Goal: Task Accomplishment & Management: Manage account settings

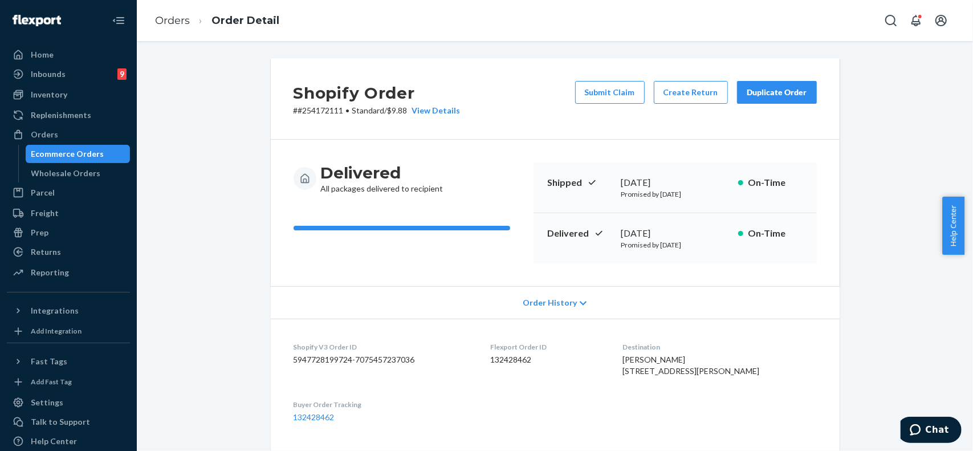
scroll to position [426, 0]
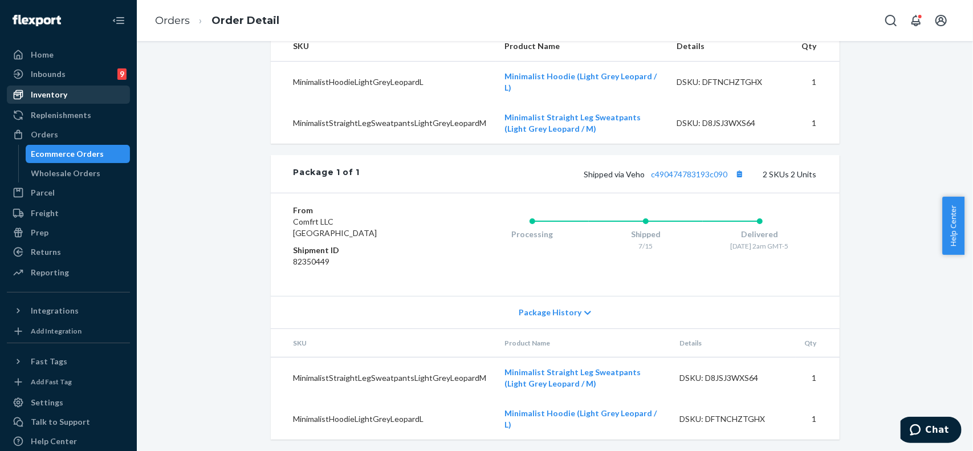
click at [61, 96] on div "Inventory" at bounding box center [49, 94] width 36 height 11
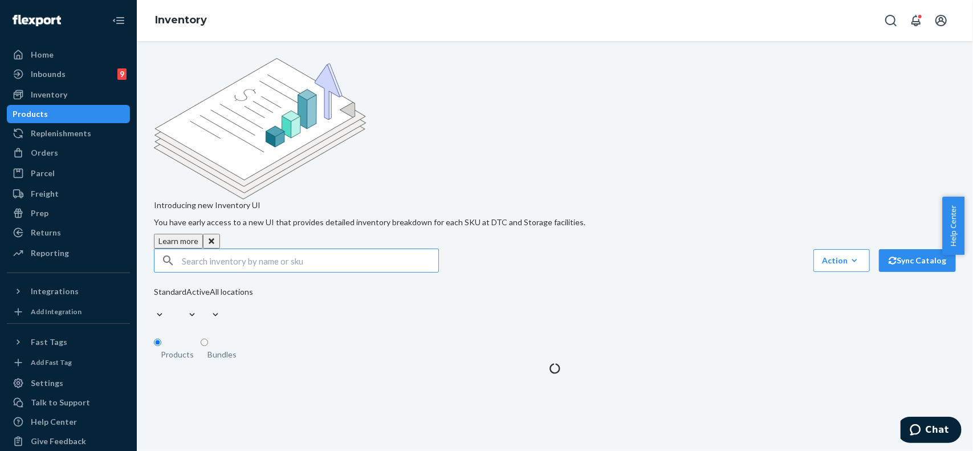
click at [296, 249] on input "text" at bounding box center [310, 260] width 256 height 23
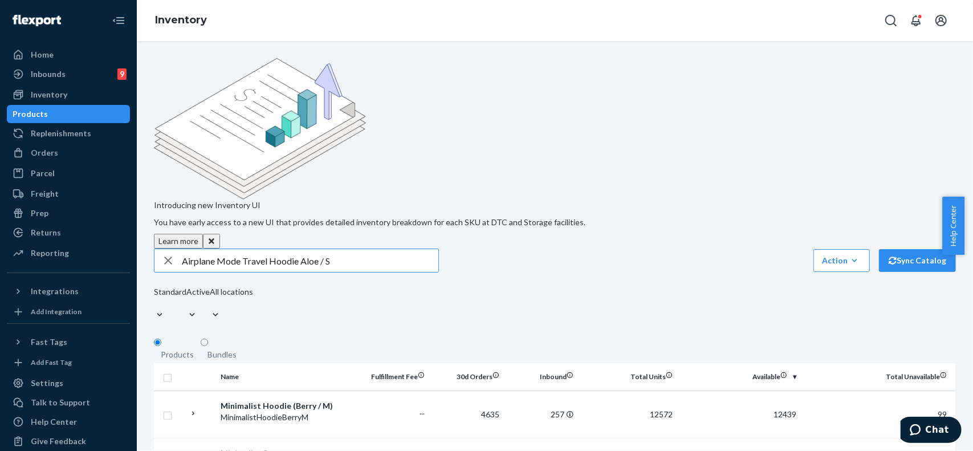
click at [378, 249] on input "Airplane Mode Travel Hoodie Aloe / S" at bounding box center [310, 260] width 256 height 23
type input "Airplane Mode Travel Hoodie Aloe / S"
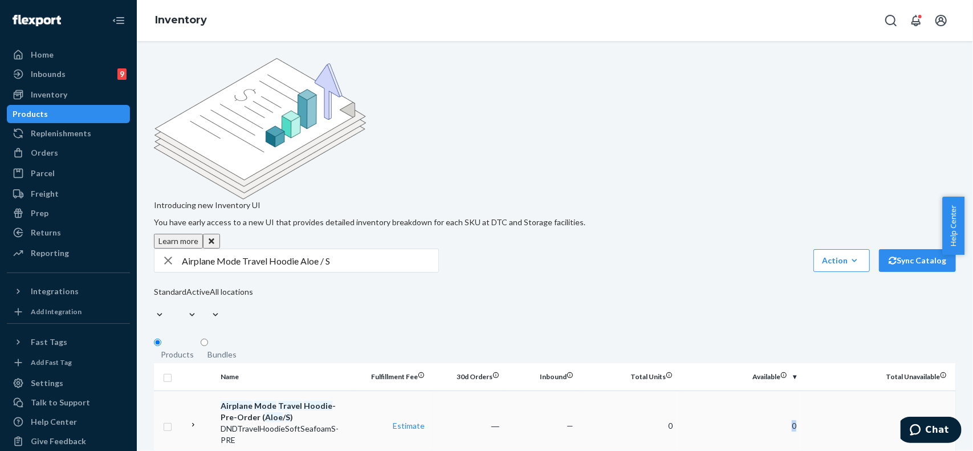
drag, startPoint x: 842, startPoint y: 328, endPoint x: 880, endPoint y: 291, distance: 53.2
click at [890, 390] on tr "Airplane Mode Travel Hoodie - Pre-Order ( Aloe / S ) DNDTravelHoodieSoftSeafoam…" at bounding box center [555, 425] width 802 height 70
drag, startPoint x: 759, startPoint y: 205, endPoint x: 765, endPoint y: 208, distance: 6.9
click at [253, 286] on div "Standard Active All locations" at bounding box center [203, 305] width 99 height 38
click at [730, 249] on div "Airplane Mode Travel Hoodie Aloe / S Action Create product Create bundle Bulk c…" at bounding box center [555, 286] width 802 height 75
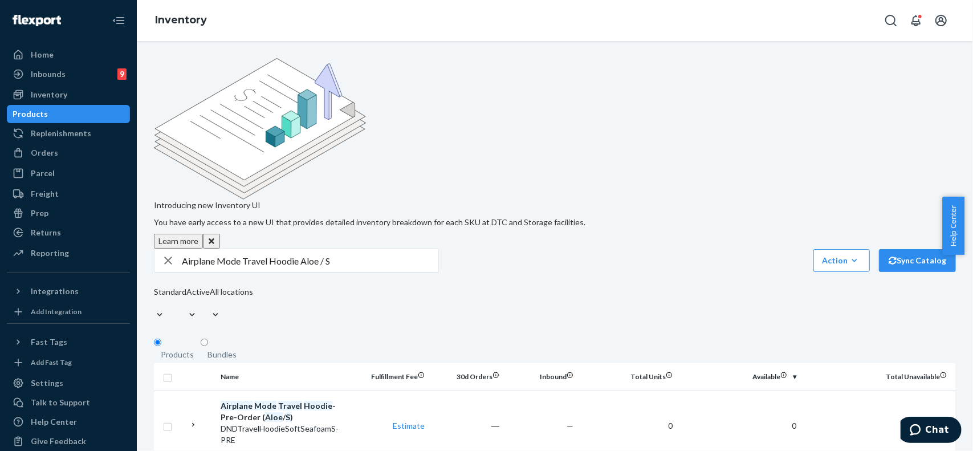
click at [706, 249] on div "Airplane Mode Travel Hoodie Aloe / S Action Create product Create bundle Bulk c…" at bounding box center [555, 286] width 802 height 75
click at [72, 115] on div "Products" at bounding box center [68, 114] width 121 height 16
click at [63, 156] on div "Orders" at bounding box center [68, 153] width 121 height 16
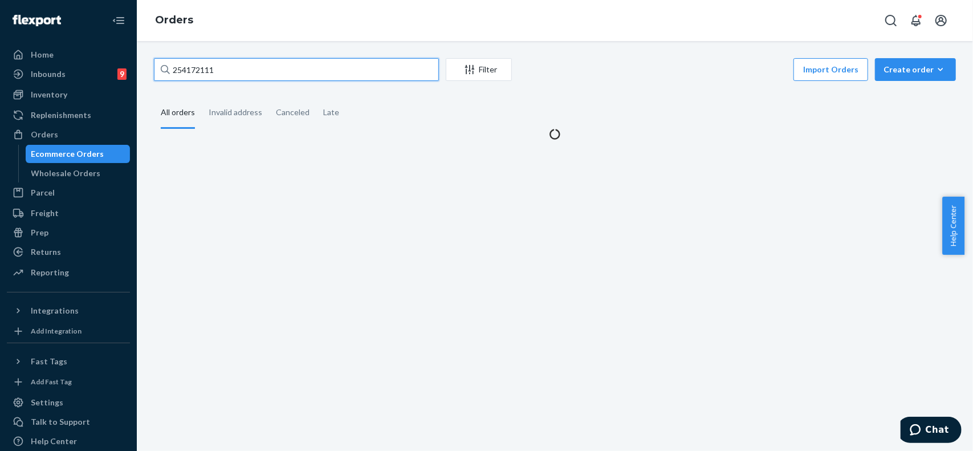
click at [292, 68] on input "254172111" at bounding box center [296, 69] width 285 height 23
paste input "#254621613"
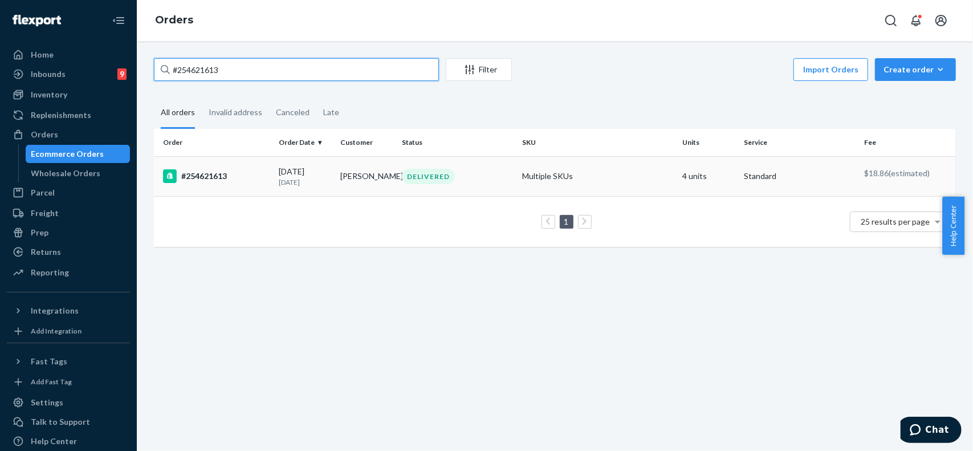
type input "#254621613"
click at [504, 173] on div "DELIVERED" at bounding box center [458, 176] width 116 height 15
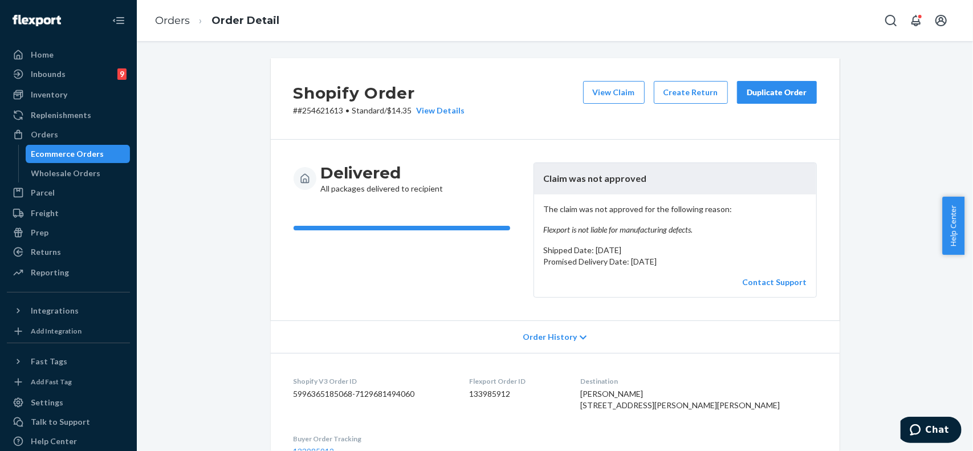
click at [788, 89] on div "Duplicate Order" at bounding box center [777, 92] width 60 height 11
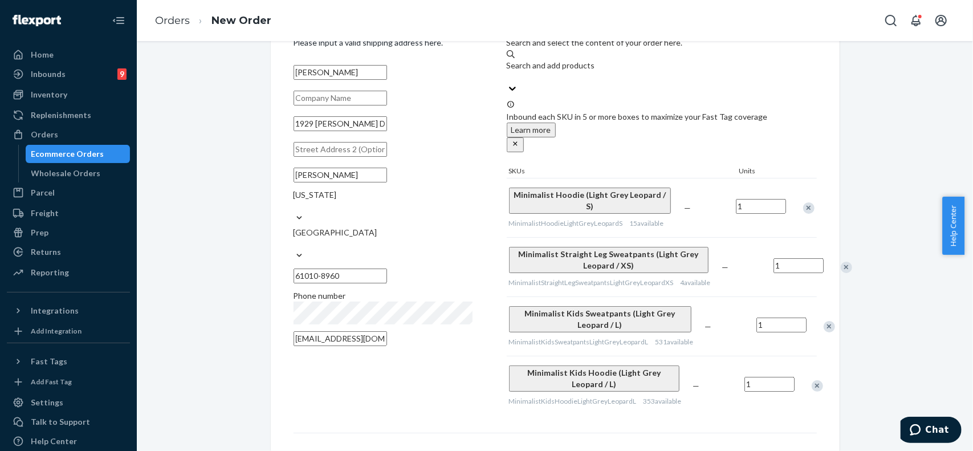
scroll to position [57, 0]
click at [824, 319] on div "Remove Item" at bounding box center [829, 324] width 11 height 11
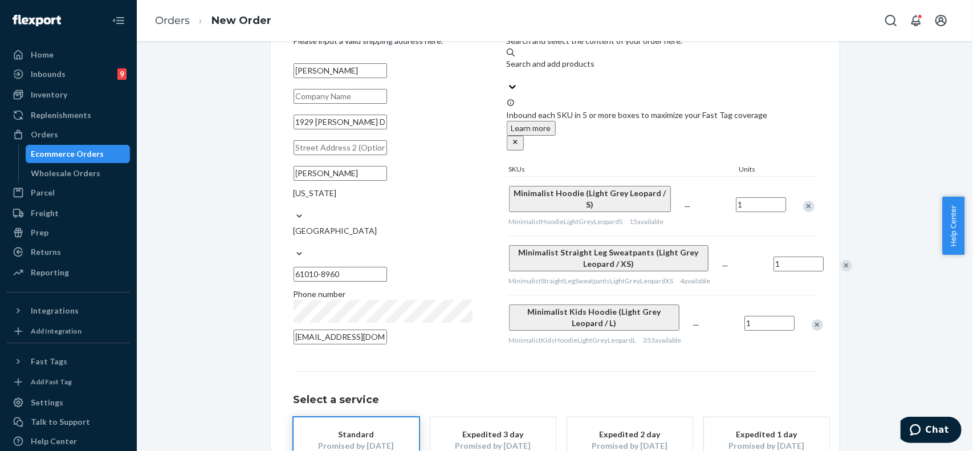
click at [812, 319] on div "Remove Item" at bounding box center [817, 324] width 11 height 11
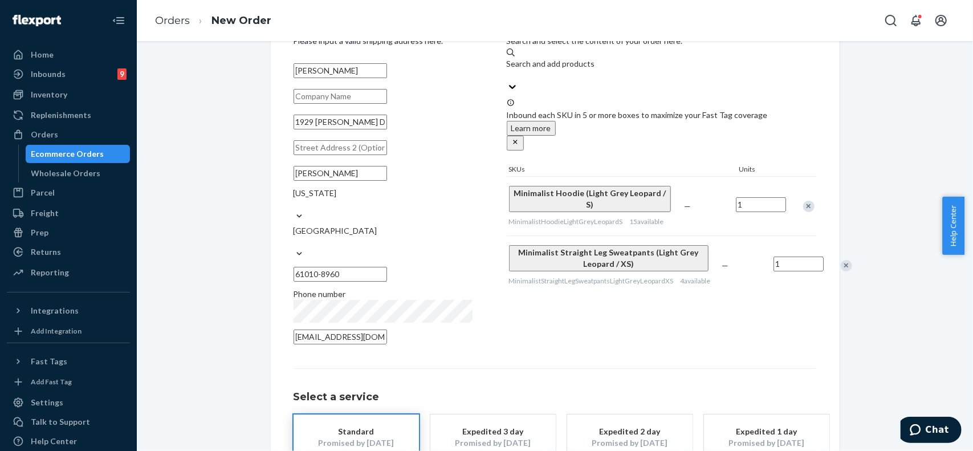
scroll to position [124, 0]
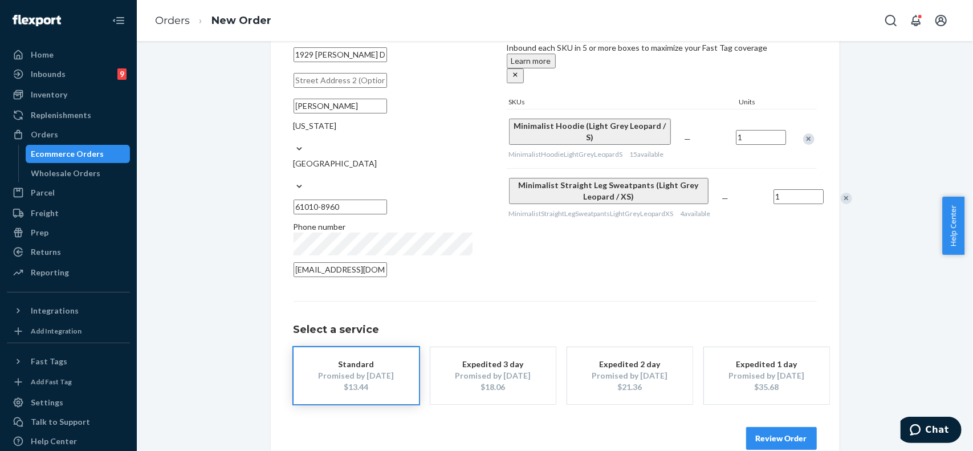
click at [780, 427] on button "Review Order" at bounding box center [781, 438] width 71 height 23
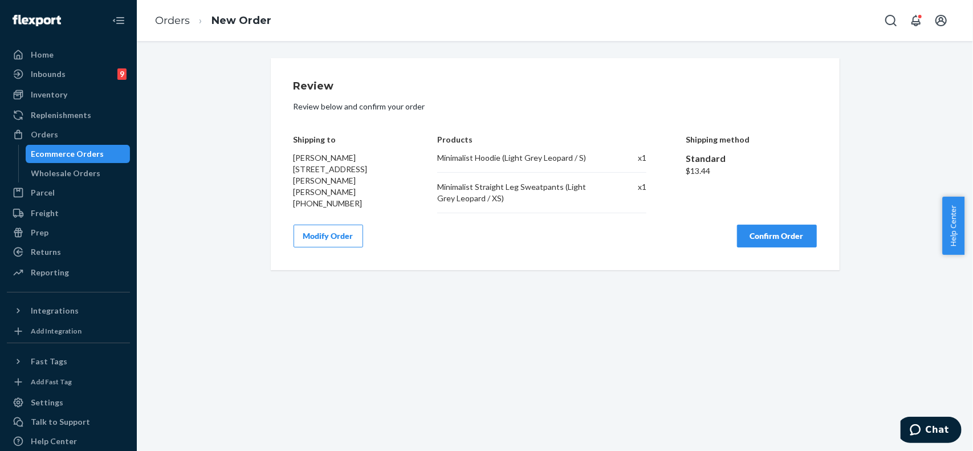
scroll to position [0, 0]
click at [760, 230] on button "Confirm Order" at bounding box center [777, 236] width 80 height 23
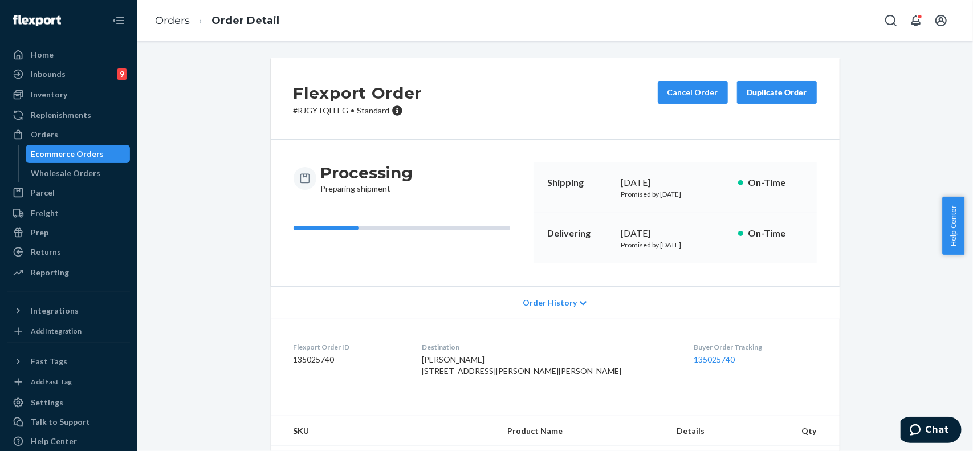
copy div "[DATE]"
drag, startPoint x: 698, startPoint y: 231, endPoint x: 539, endPoint y: 199, distance: 162.2
click at [613, 232] on div "Delivering [DATE] Promised by [DATE] On-Time" at bounding box center [674, 238] width 283 height 50
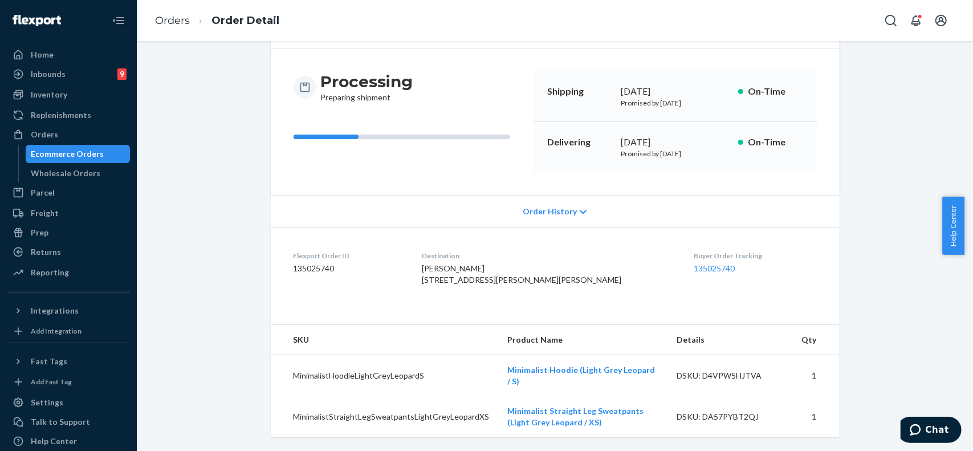
scroll to position [101, 0]
click at [557, 206] on span "Order History" at bounding box center [550, 211] width 54 height 11
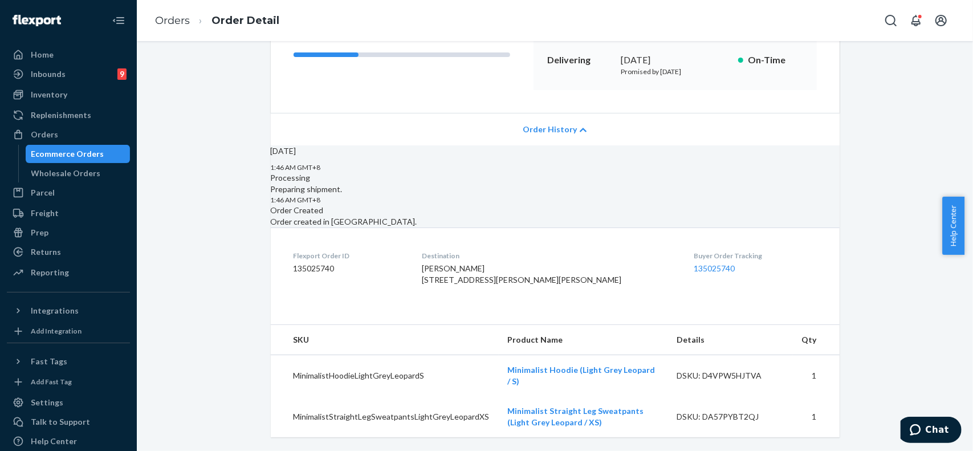
scroll to position [201, 0]
click at [694, 273] on link "135025740" at bounding box center [714, 268] width 41 height 10
